Goal: Task Accomplishment & Management: Complete application form

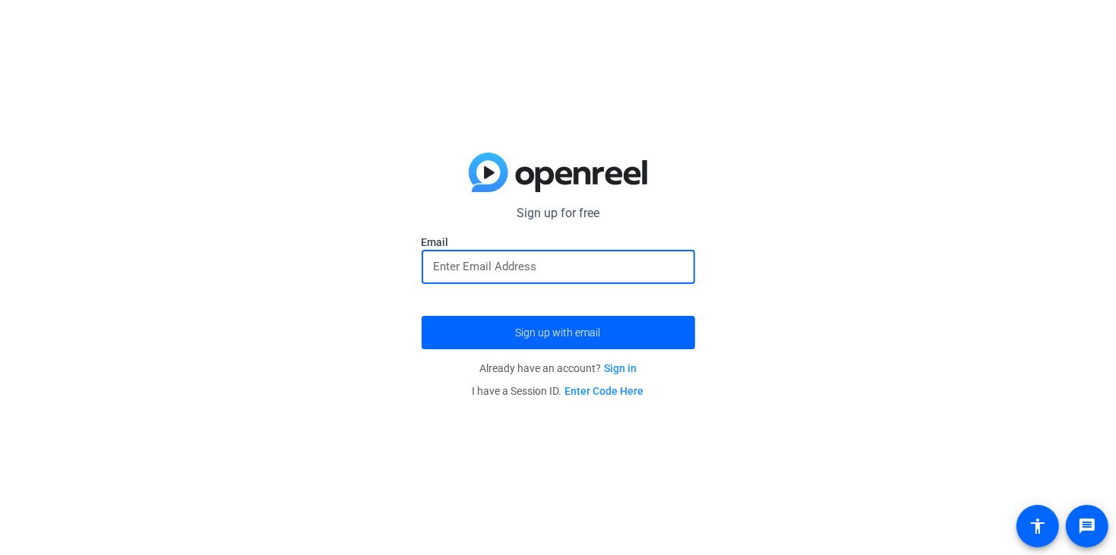
click at [546, 265] on input "email" at bounding box center [558, 267] width 249 height 18
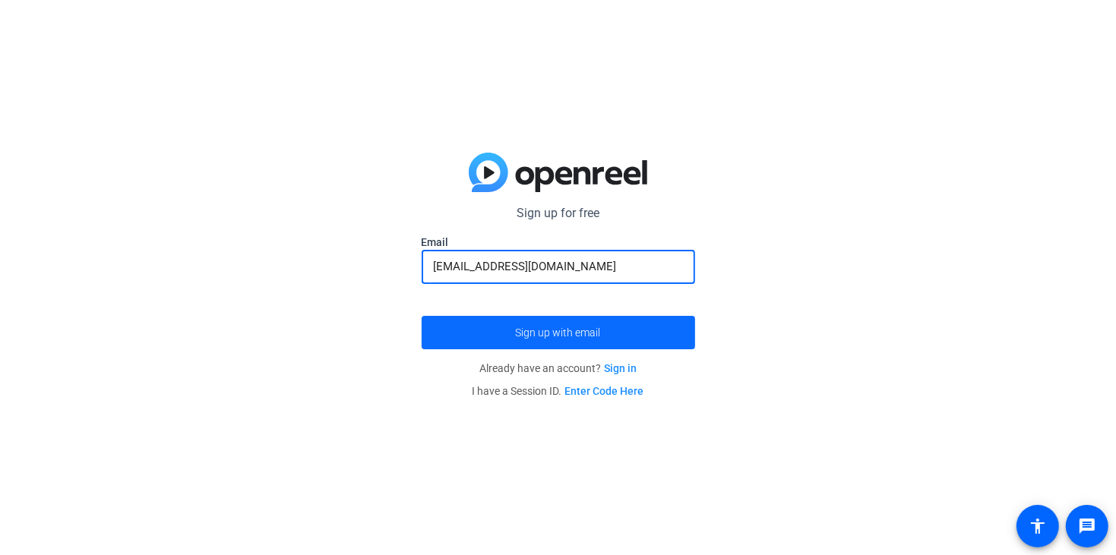
type input "[EMAIL_ADDRESS][DOMAIN_NAME]"
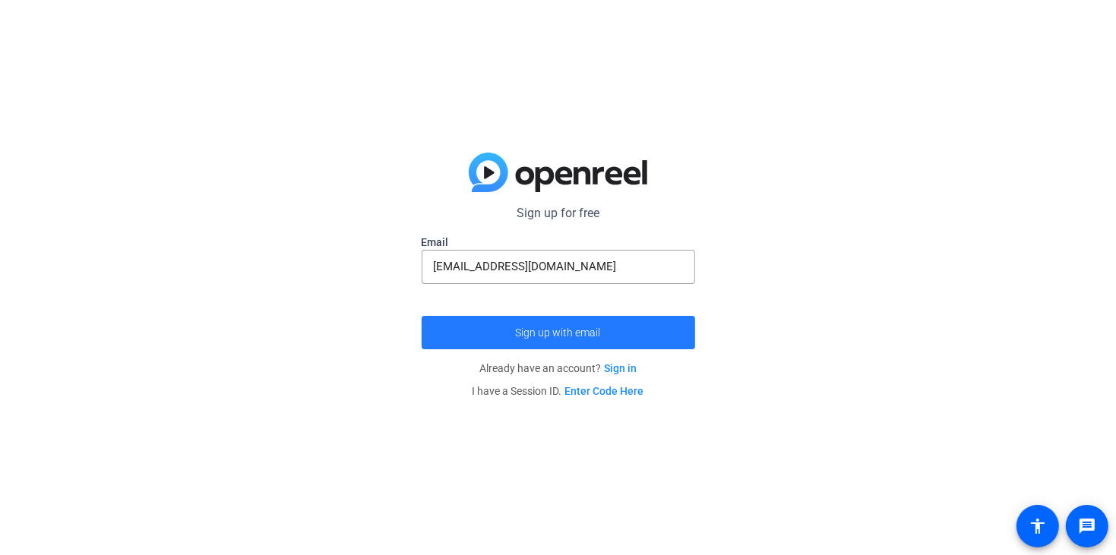
click at [553, 333] on span "Sign up with email" at bounding box center [558, 333] width 85 height 0
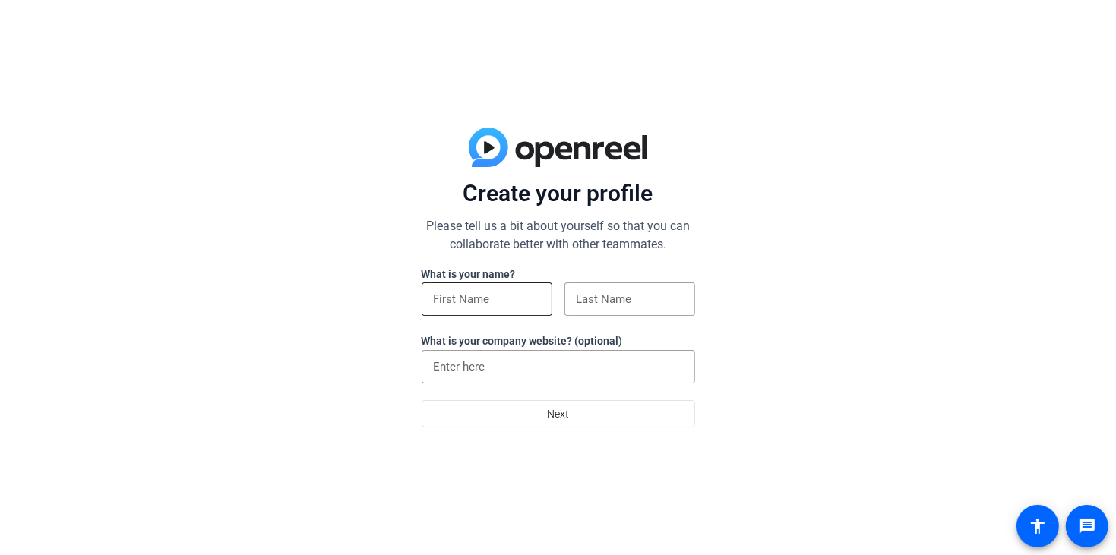
click at [513, 302] on input at bounding box center [487, 299] width 106 height 18
type input "Samson"
click at [600, 296] on input at bounding box center [630, 299] width 106 height 18
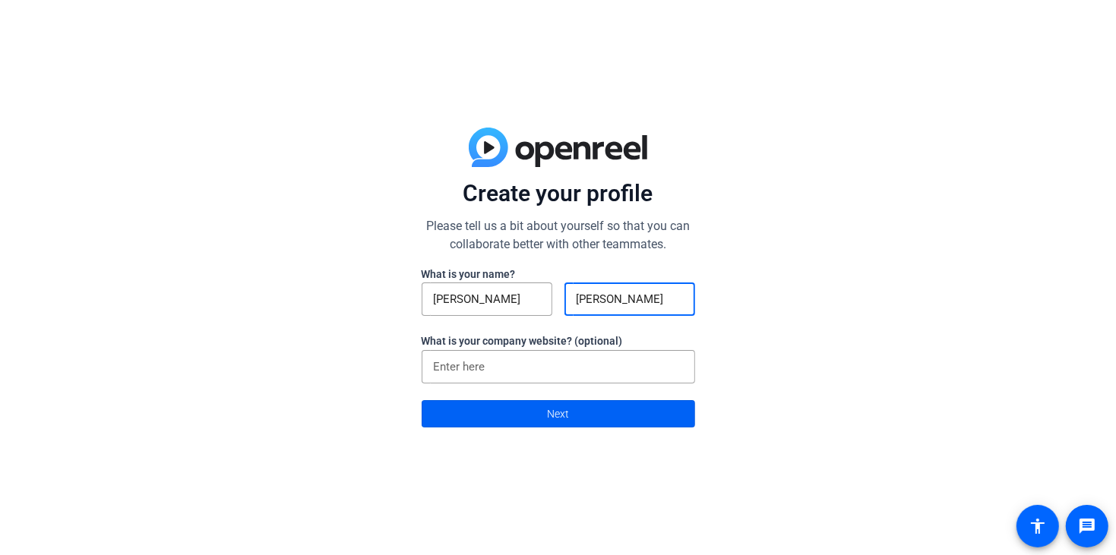
type input "Eggart"
click at [593, 419] on span at bounding box center [558, 414] width 272 height 36
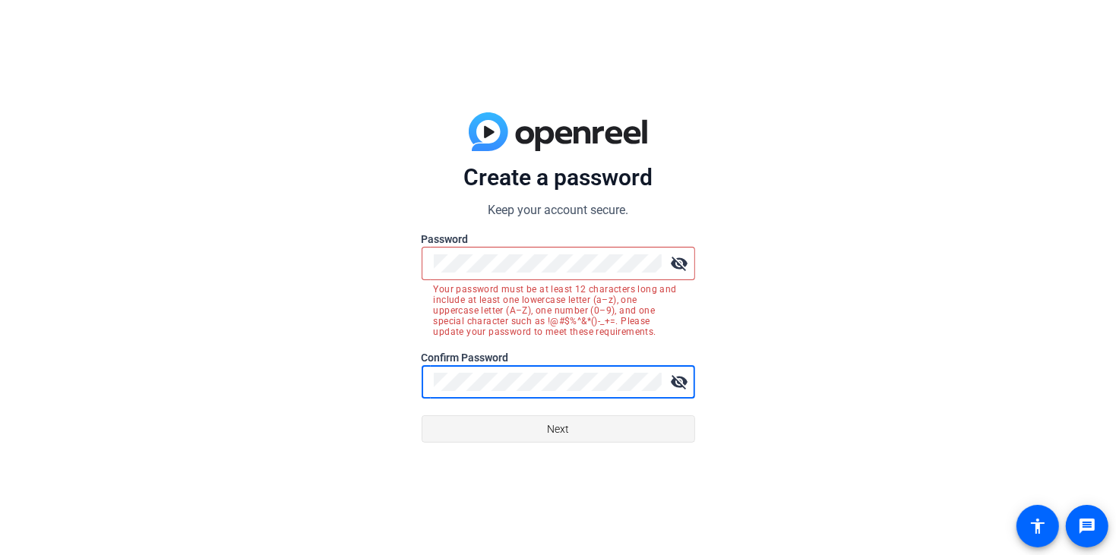
click at [559, 443] on span "Next" at bounding box center [558, 429] width 22 height 29
